Goal: Information Seeking & Learning: Learn about a topic

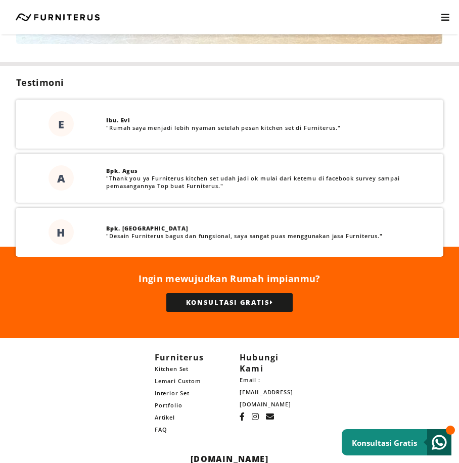
scroll to position [2545, 0]
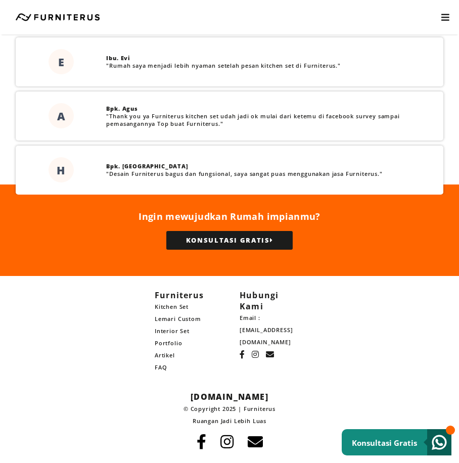
click at [166, 306] on link "Kitchen Set" at bounding box center [187, 307] width 65 height 12
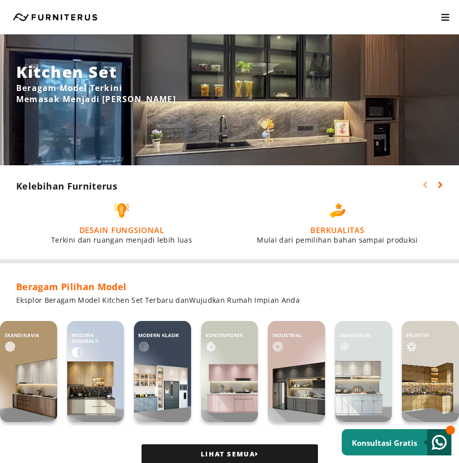
scroll to position [51, 0]
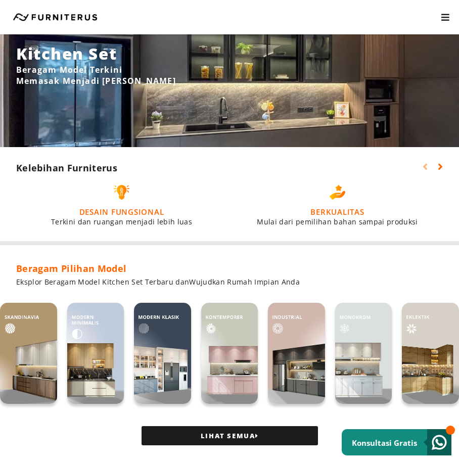
click at [89, 352] on img at bounding box center [95, 353] width 57 height 101
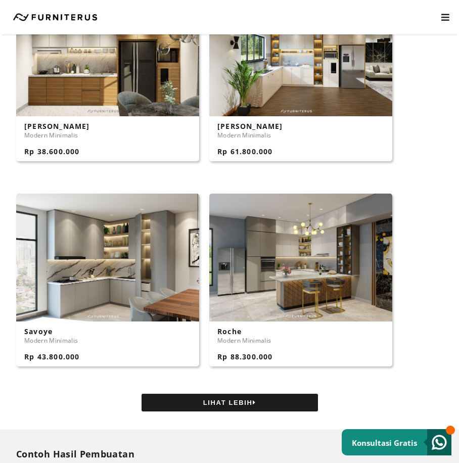
scroll to position [909, 0]
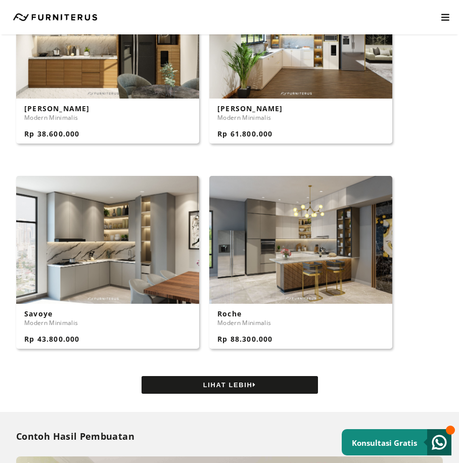
click at [260, 380] on button "LIHAT LEBIH" at bounding box center [229, 385] width 176 height 18
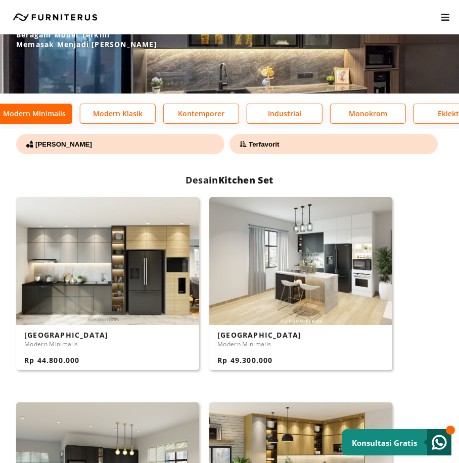
scroll to position [0, 0]
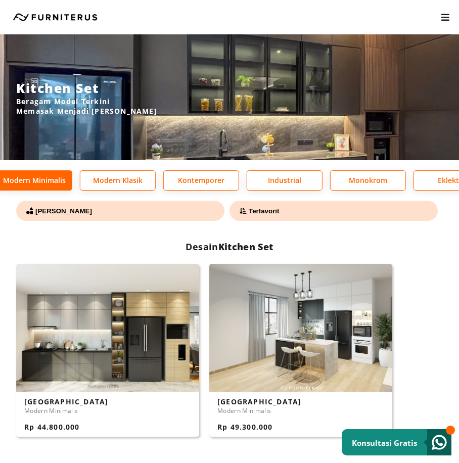
click at [119, 182] on p "Modern Klasik" at bounding box center [117, 180] width 75 height 7
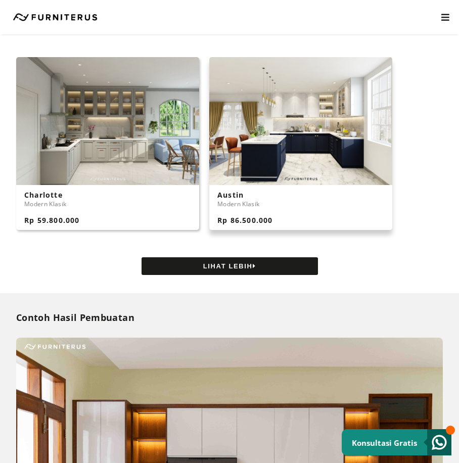
scroll to position [960, 0]
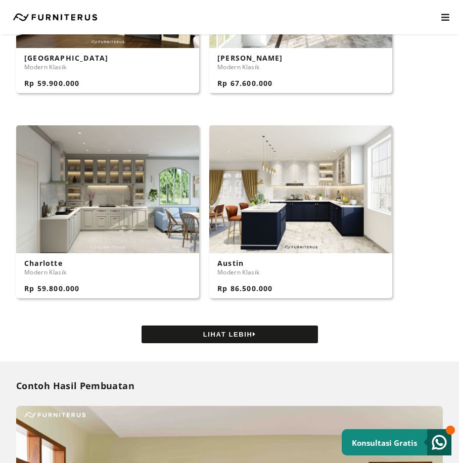
click at [261, 334] on button "LIHAT LEBIH" at bounding box center [229, 334] width 176 height 18
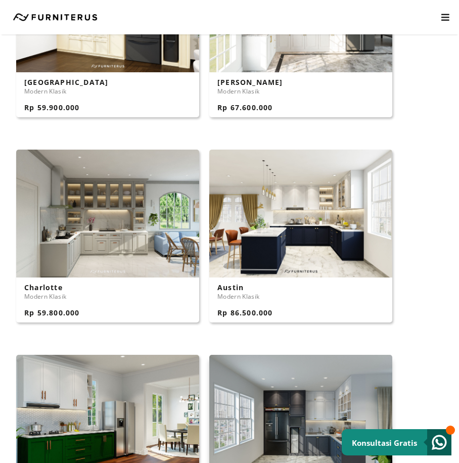
scroll to position [808, 0]
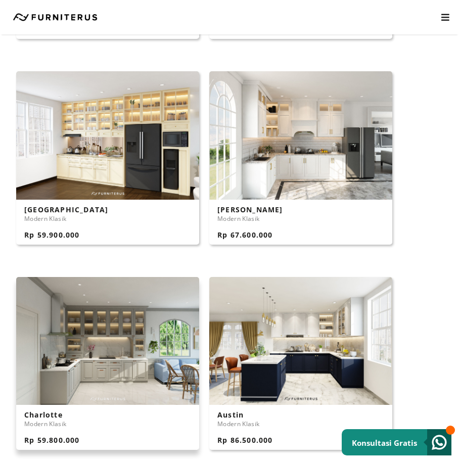
click at [130, 330] on img at bounding box center [107, 341] width 183 height 128
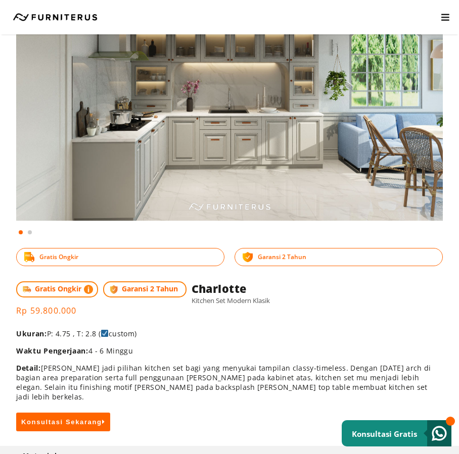
scroll to position [51, 0]
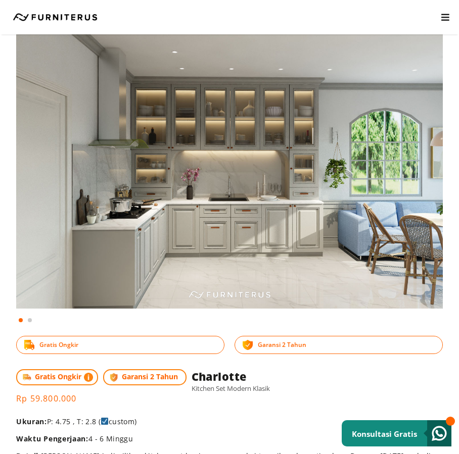
click at [31, 320] on span at bounding box center [30, 320] width 4 height 4
click at [29, 320] on span at bounding box center [30, 320] width 4 height 4
click at [433, 178] on img at bounding box center [229, 159] width 426 height 299
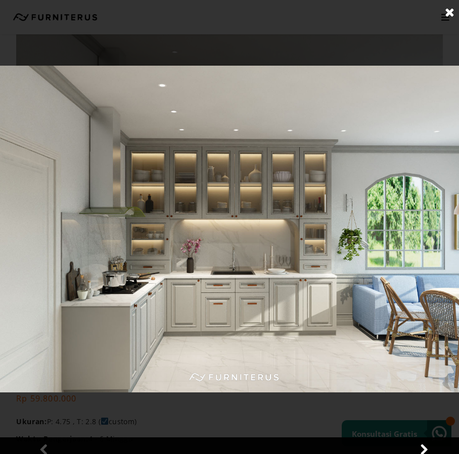
click at [419, 451] on link at bounding box center [423, 449] width 25 height 25
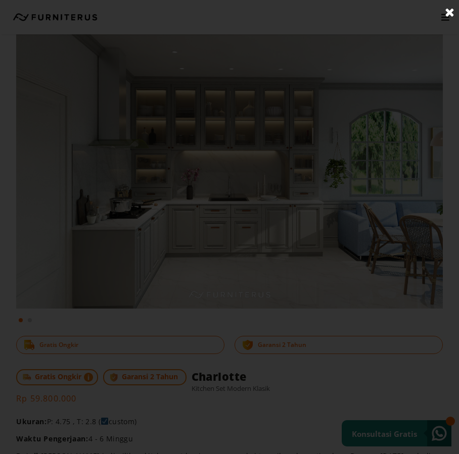
click at [52, 413] on div at bounding box center [233, 231] width 467 height 463
